Goal: Task Accomplishment & Management: Use online tool/utility

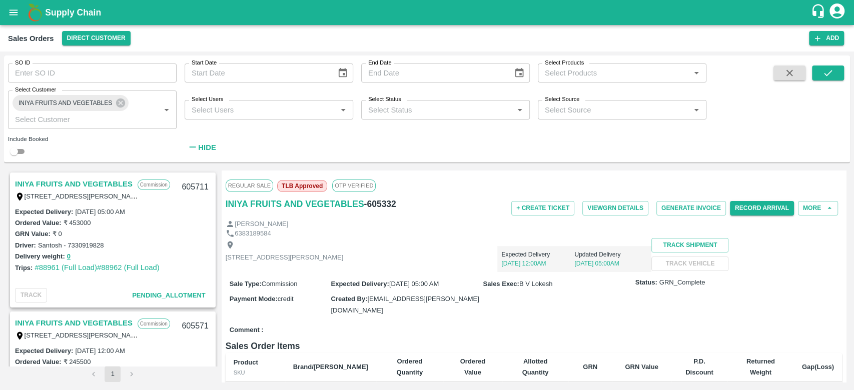
click at [42, 185] on link "INIYA FRUITS AND VEGETABLES" at bounding box center [74, 184] width 118 height 13
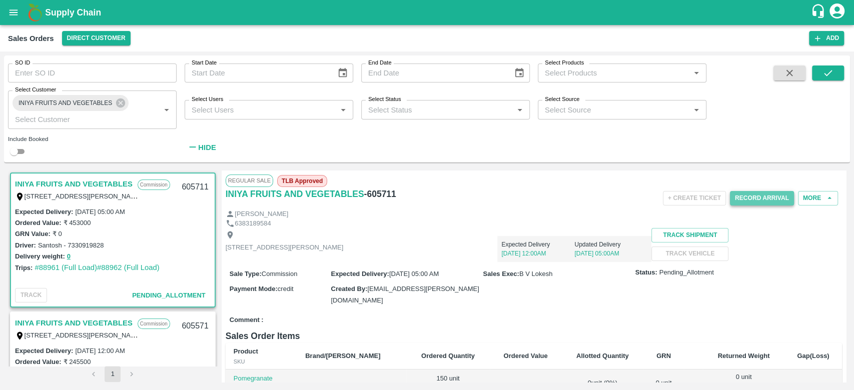
click at [744, 202] on button "Record Arrival" at bounding box center [762, 198] width 64 height 15
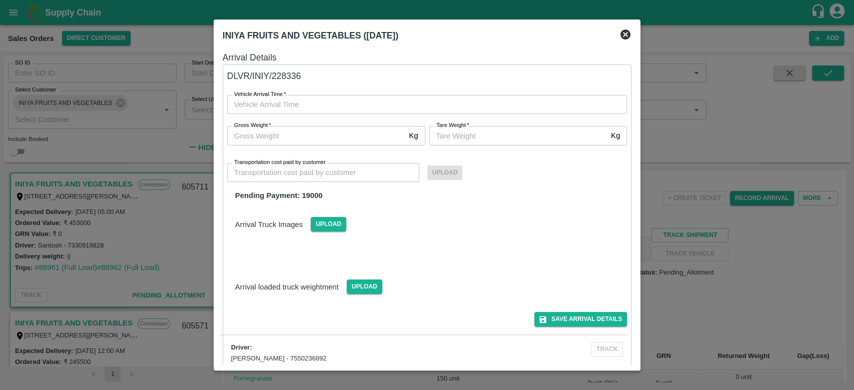
type input "DD/MM/YYYY hh:mm aa"
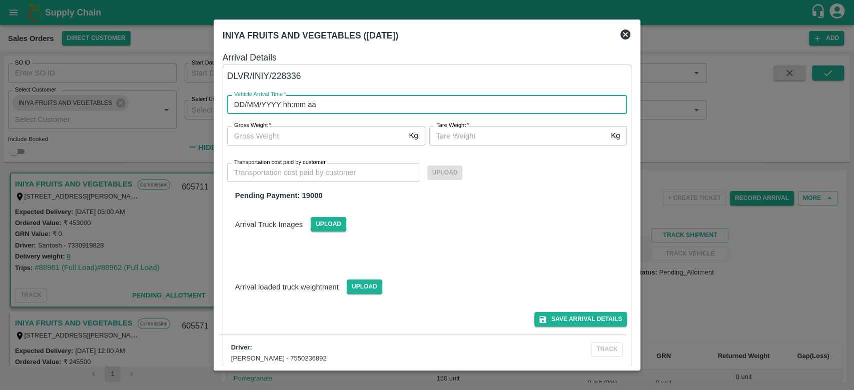
click at [367, 102] on input "DD/MM/YYYY hh:mm aa" at bounding box center [423, 104] width 393 height 19
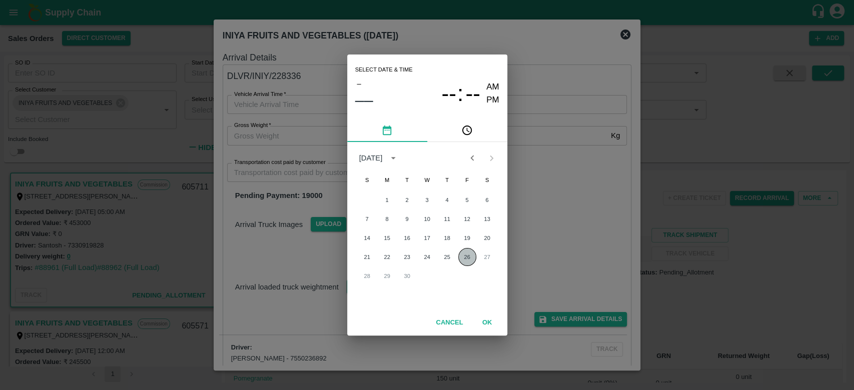
click at [463, 256] on button "26" at bounding box center [467, 257] width 18 height 18
type input "[DATE] 12:00 AM"
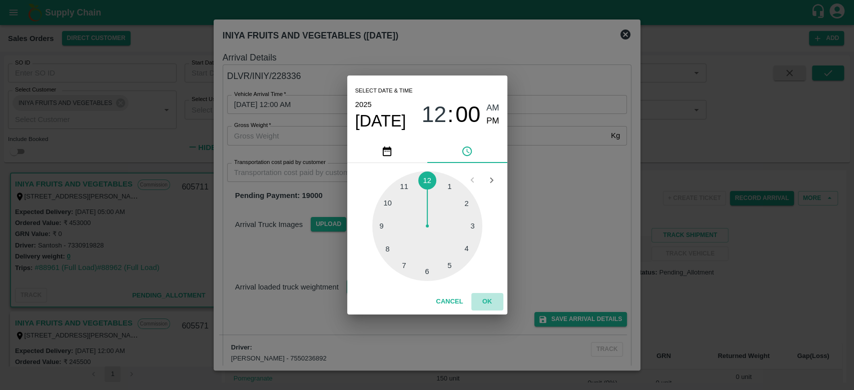
click at [488, 302] on button "OK" at bounding box center [487, 302] width 32 height 18
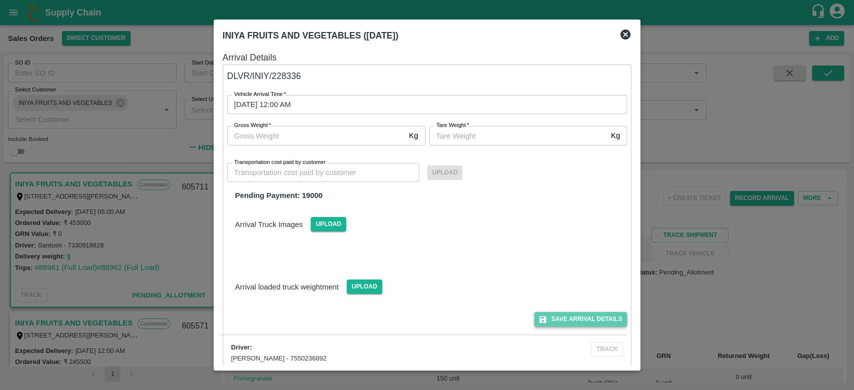
click at [566, 319] on button "Save Arrival Details" at bounding box center [580, 319] width 93 height 15
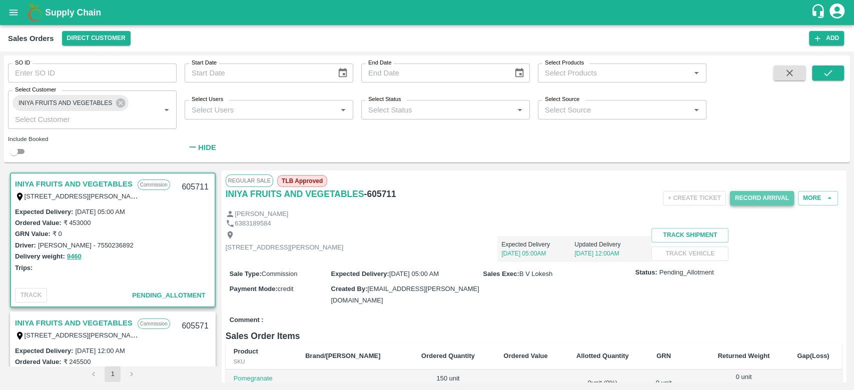
click at [748, 202] on button "Record Arrival" at bounding box center [762, 198] width 64 height 15
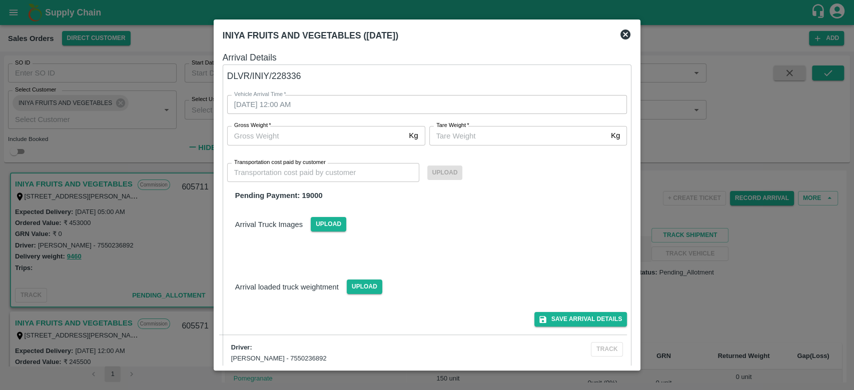
scroll to position [318, 0]
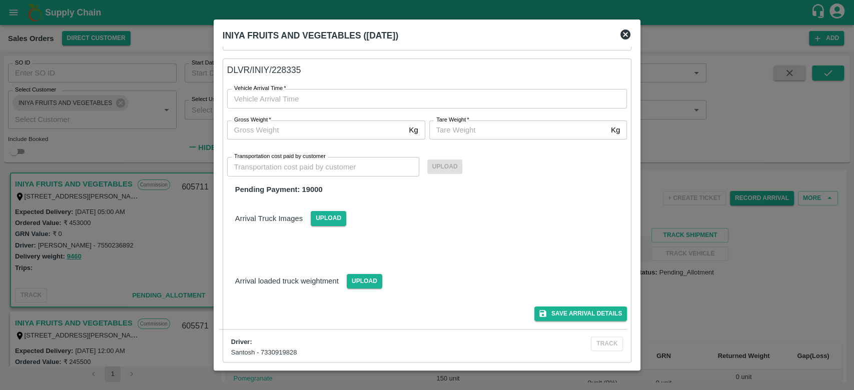
type input "DD/MM/YYYY hh:mm aa"
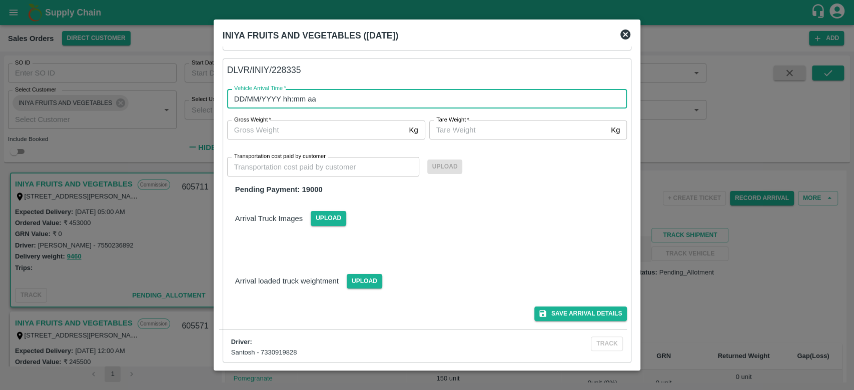
click at [420, 102] on input "DD/MM/YYYY hh:mm aa" at bounding box center [423, 98] width 393 height 19
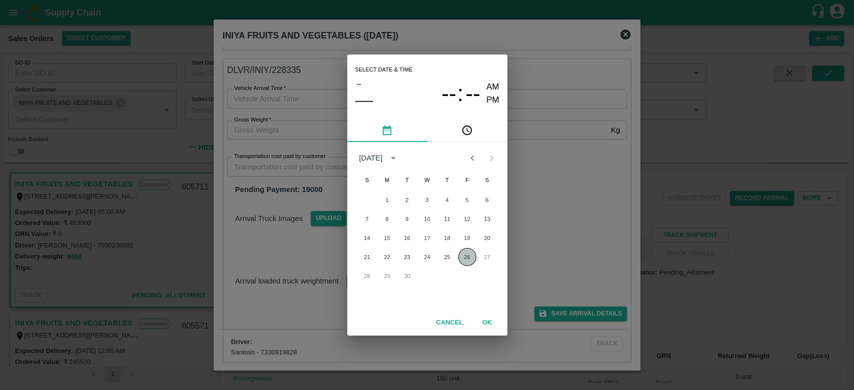
click at [467, 258] on button "26" at bounding box center [467, 257] width 18 height 18
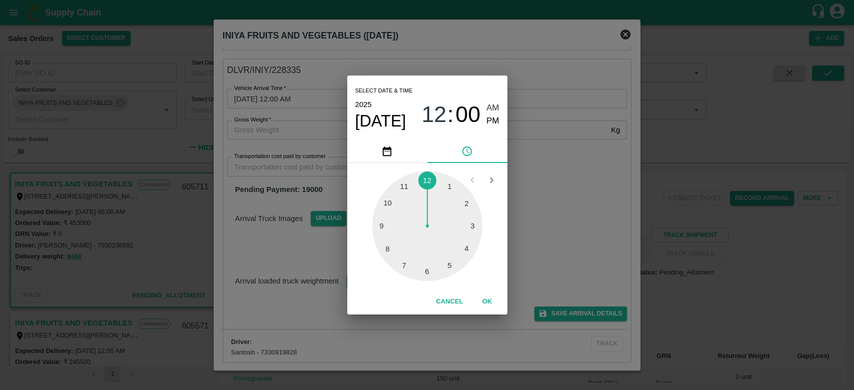
click at [450, 264] on div at bounding box center [427, 226] width 110 height 110
type input "[DATE] 05:00 AM"
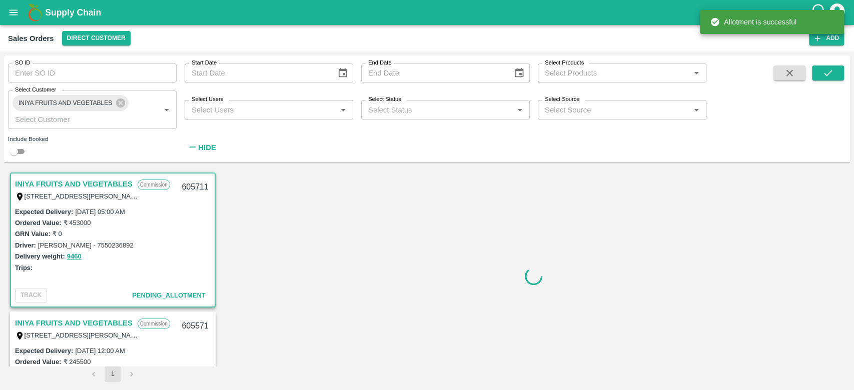
click at [492, 308] on div at bounding box center [534, 277] width 624 height 212
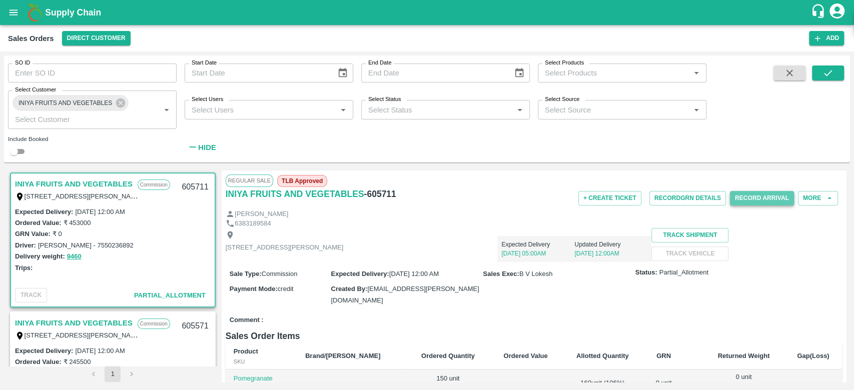
click at [767, 205] on button "Record Arrival" at bounding box center [762, 198] width 64 height 15
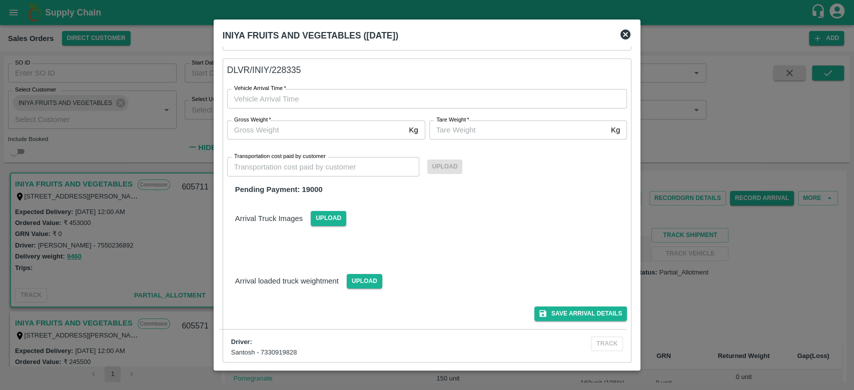
type input "DD/MM/YYYY hh:mm aa"
click at [338, 94] on input "DD/MM/YYYY hh:mm aa" at bounding box center [423, 98] width 393 height 19
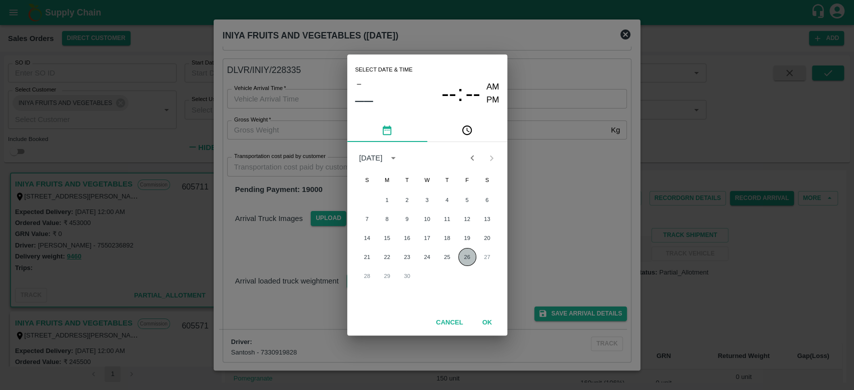
click at [466, 256] on button "26" at bounding box center [467, 257] width 18 height 18
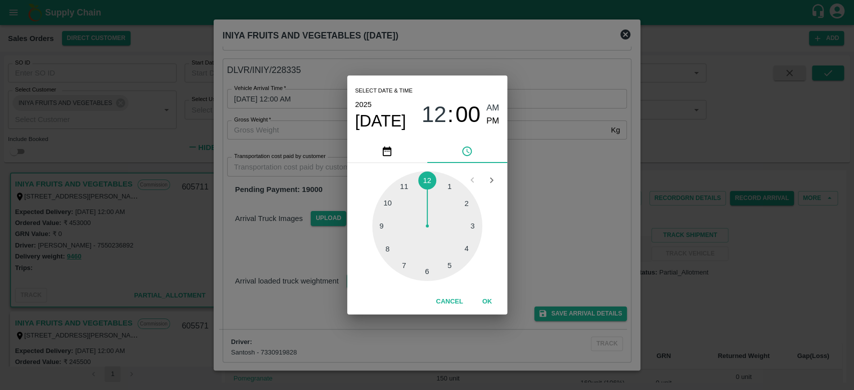
click at [447, 270] on div at bounding box center [427, 226] width 110 height 110
type input "[DATE] 05:00 AM"
click at [483, 301] on button "OK" at bounding box center [487, 302] width 32 height 18
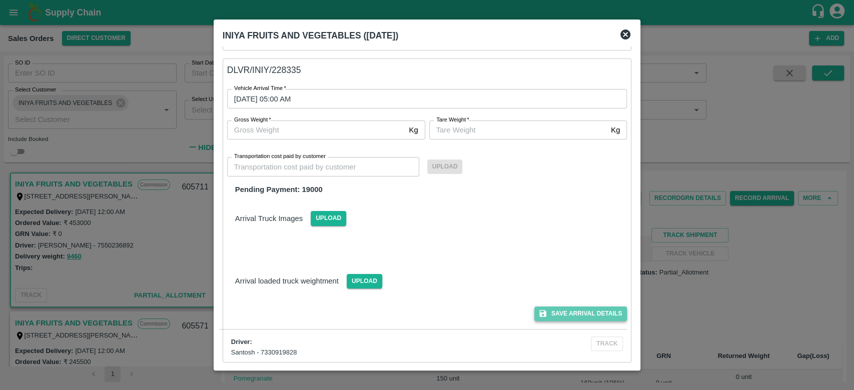
click at [557, 307] on button "Save Arrival Details" at bounding box center [580, 314] width 93 height 15
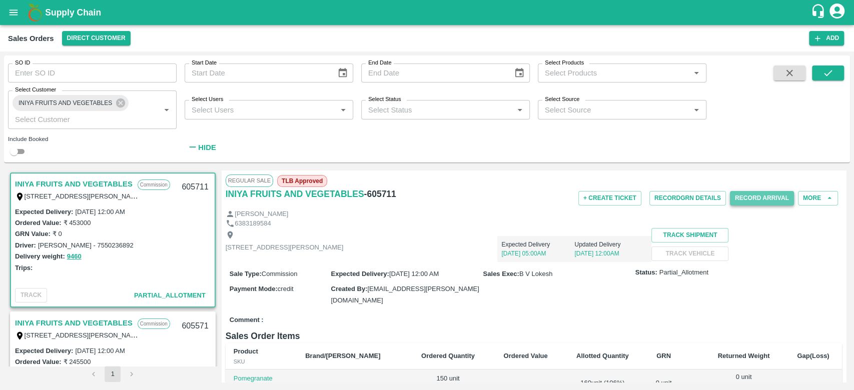
click at [761, 193] on button "Record Arrival" at bounding box center [762, 198] width 64 height 15
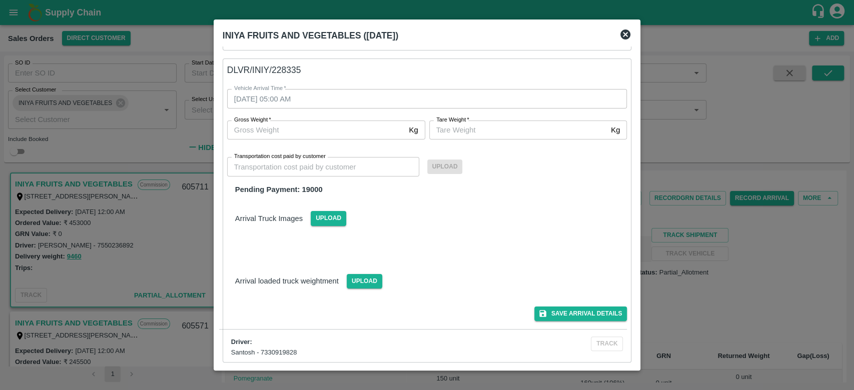
click at [623, 31] on icon at bounding box center [625, 35] width 10 height 10
